Goal: Transaction & Acquisition: Purchase product/service

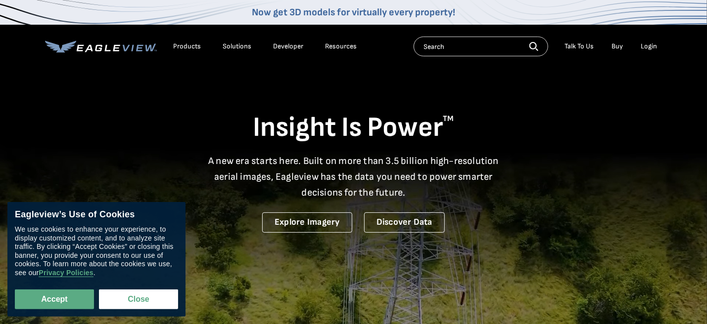
click at [189, 46] on div "Products" at bounding box center [188, 46] width 28 height 9
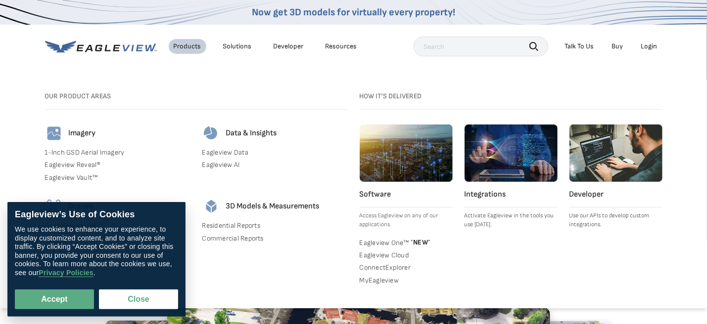
scroll to position [247, 0]
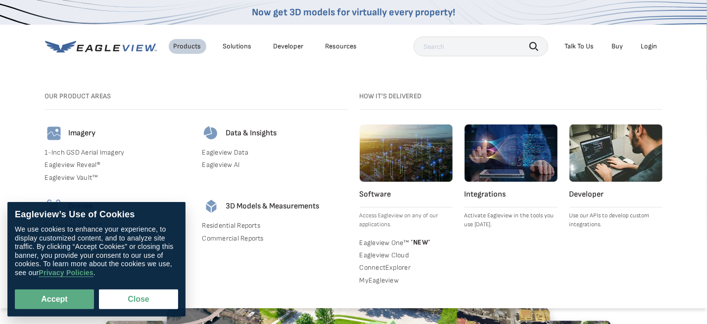
click at [244, 224] on link "Residential Reports" at bounding box center [274, 226] width 145 height 9
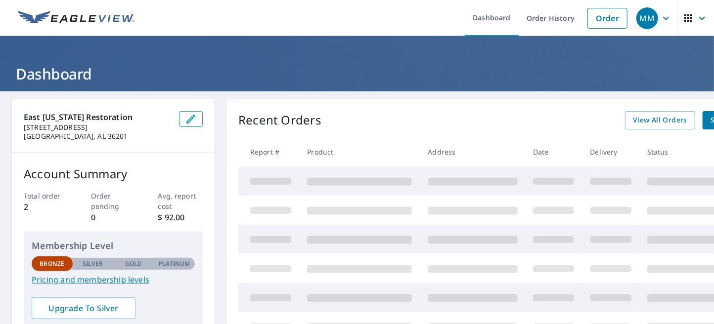
scroll to position [99, 0]
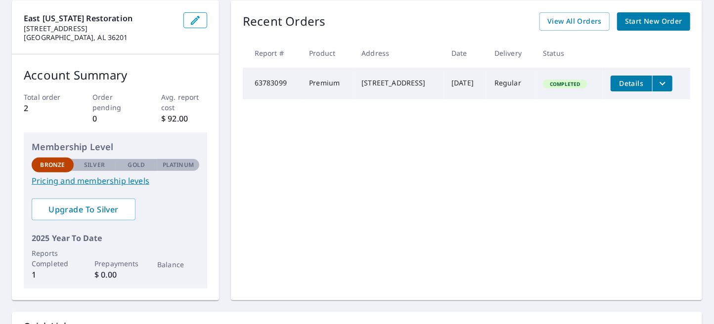
click at [625, 22] on span "Start New Order" at bounding box center [653, 21] width 57 height 12
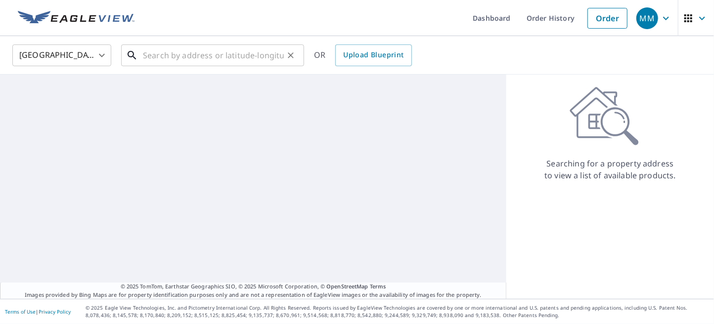
click at [182, 52] on input "text" at bounding box center [213, 56] width 141 height 28
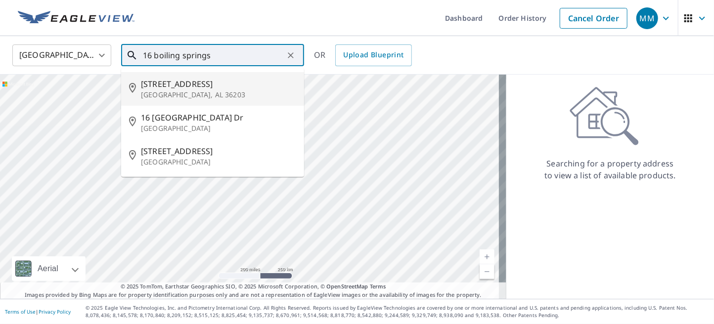
click at [180, 94] on p "[GEOGRAPHIC_DATA], AL 36203" at bounding box center [218, 95] width 155 height 10
type input "[STREET_ADDRESS]"
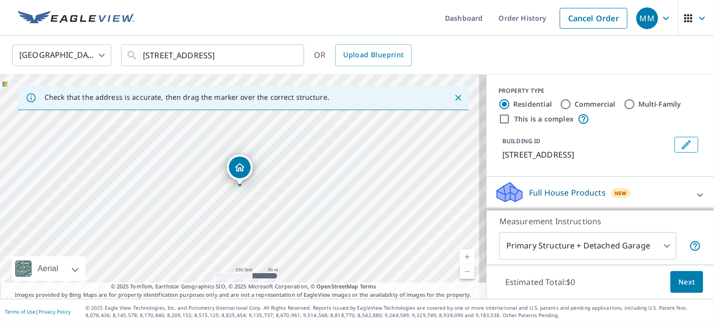
scroll to position [49, 0]
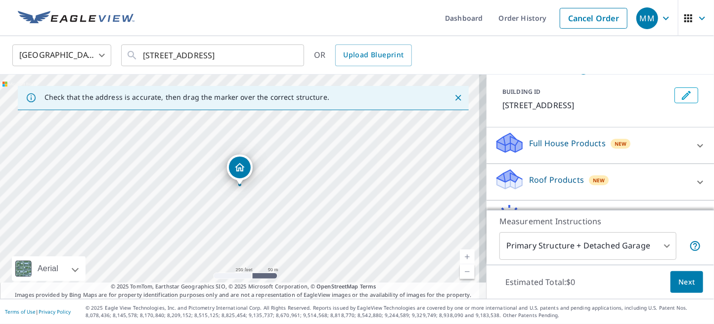
click at [585, 242] on body "MM MM Dashboard Order History Cancel Order MM [GEOGRAPHIC_DATA] [GEOGRAPHIC_DAT…" at bounding box center [357, 162] width 714 height 324
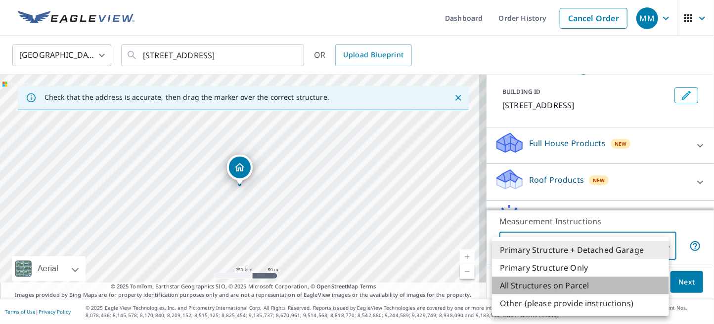
click at [562, 284] on li "All Structures on Parcel" at bounding box center [580, 286] width 177 height 18
type input "3"
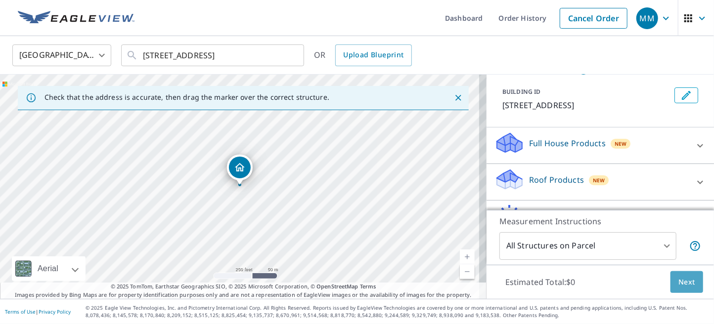
click at [677, 291] on button "Next" at bounding box center [687, 282] width 33 height 22
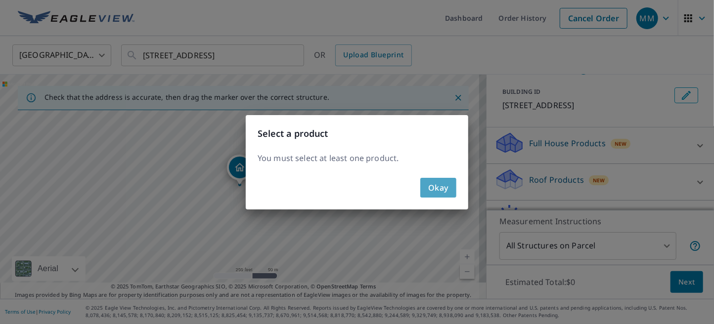
click at [424, 181] on button "Okay" at bounding box center [438, 188] width 36 height 20
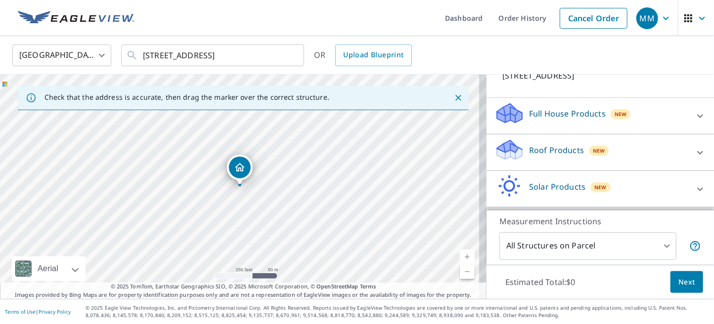
scroll to position [63, 0]
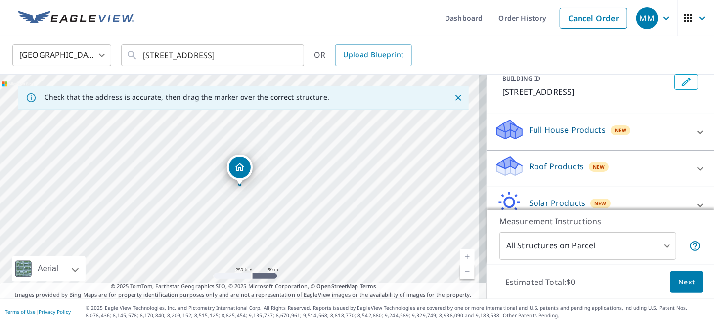
click at [567, 138] on div "Full House Products New" at bounding box center [592, 132] width 194 height 28
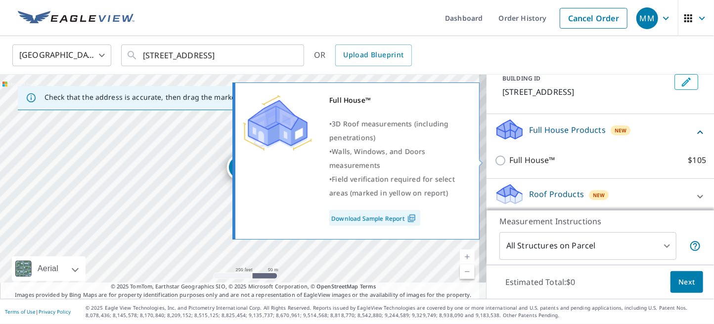
click at [526, 158] on p "Full House™" at bounding box center [532, 160] width 46 height 12
click at [509, 158] on input "Full House™ $105" at bounding box center [502, 161] width 15 height 12
checkbox input "true"
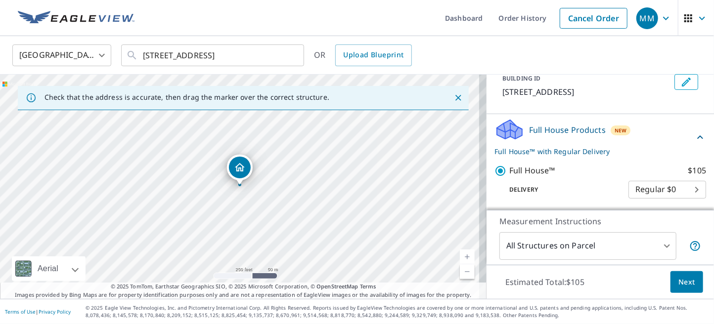
scroll to position [112, 0]
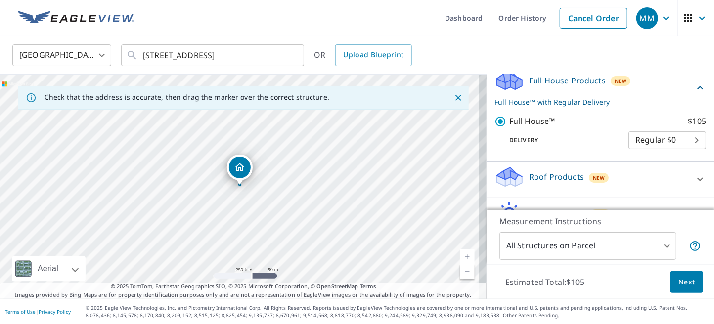
click at [615, 133] on body "MM MM Dashboard Order History Cancel Order MM United States US ​ 16 Boiling Spr…" at bounding box center [357, 162] width 714 height 324
click at [633, 138] on li "Regular $0" at bounding box center [653, 140] width 78 height 18
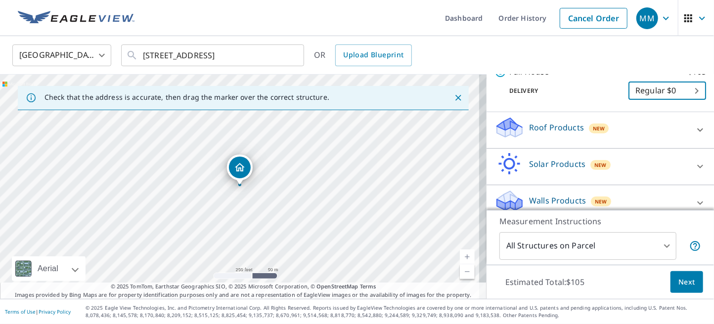
click at [635, 99] on body "MM MM Dashboard Order History Cancel Order MM United States US ​ 16 Boiling Spr…" at bounding box center [357, 162] width 714 height 324
click at [595, 90] on div at bounding box center [357, 162] width 714 height 324
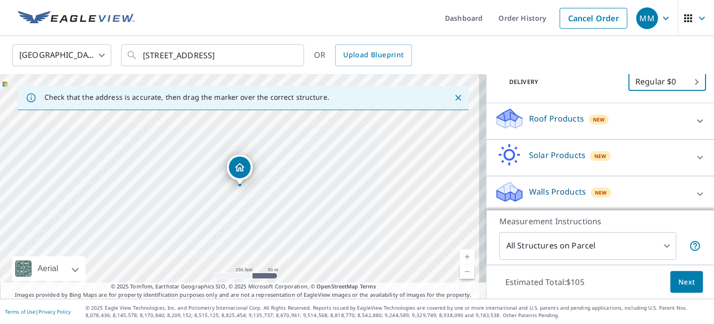
scroll to position [173, 0]
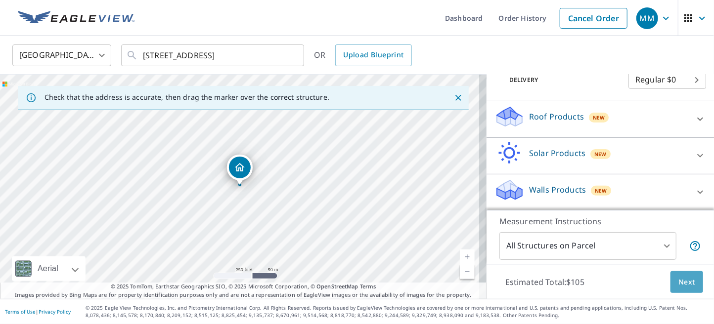
click at [679, 278] on span "Next" at bounding box center [687, 282] width 17 height 12
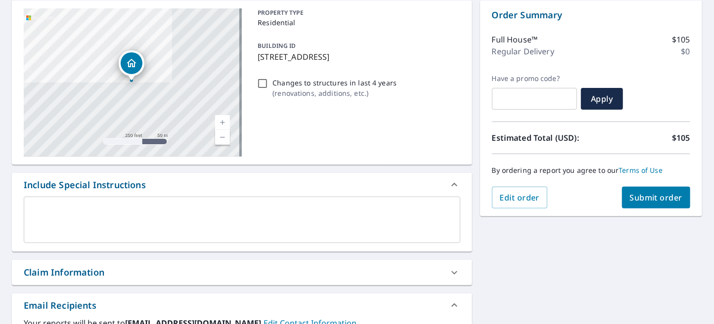
scroll to position [148, 0]
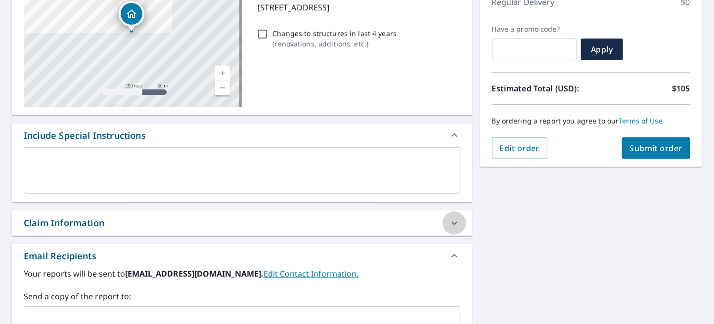
click at [449, 226] on icon at bounding box center [455, 224] width 12 height 12
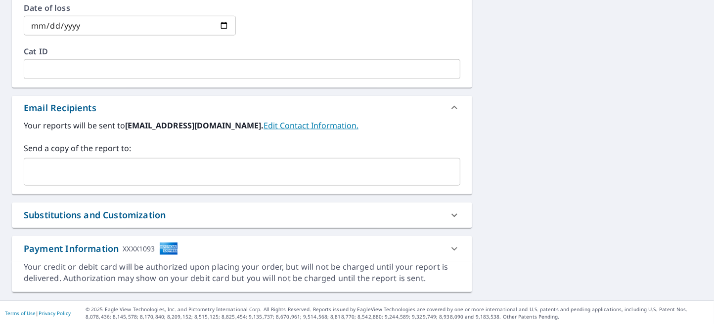
scroll to position [64, 0]
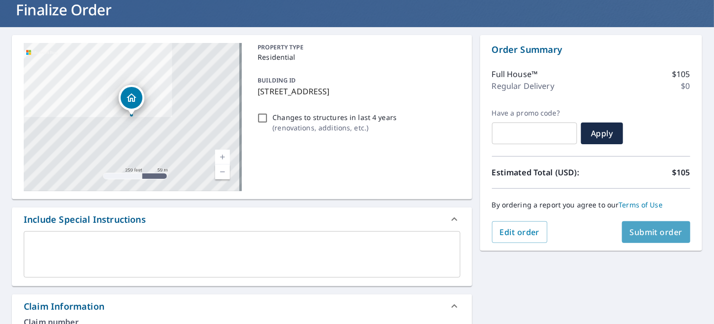
click at [641, 235] on span "Submit order" at bounding box center [656, 232] width 53 height 11
